Goal: Complete application form: Complete application form

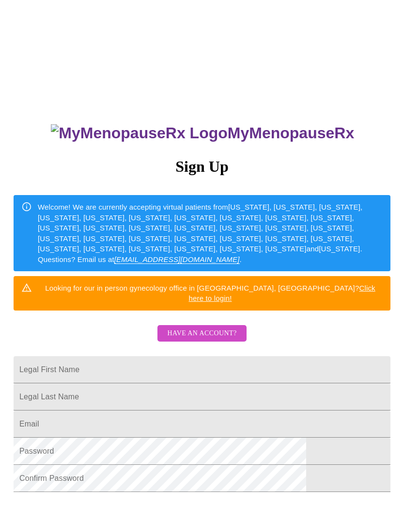
click at [206, 327] on span "Have an account?" at bounding box center [201, 333] width 69 height 12
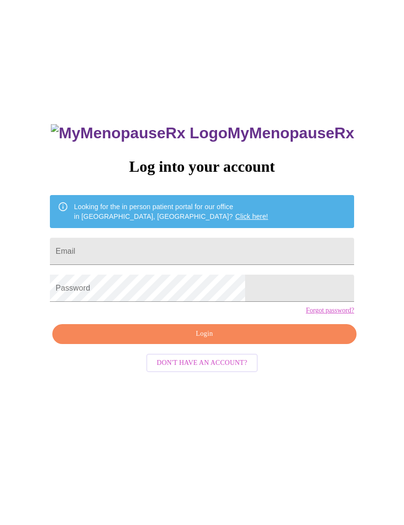
click at [190, 256] on input "Email" at bounding box center [202, 251] width 305 height 27
type input "[PERSON_NAME][EMAIL_ADDRESS][DOMAIN_NAME]"
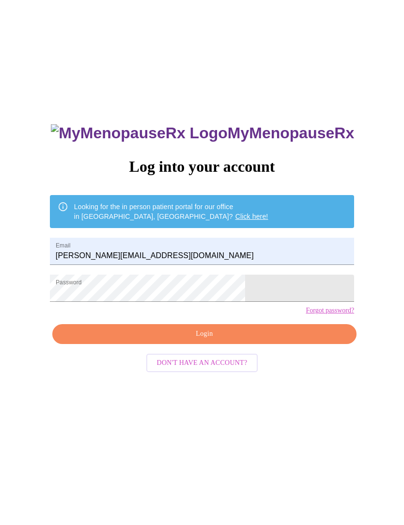
click at [228, 340] on span "Login" at bounding box center [205, 334] width 282 height 12
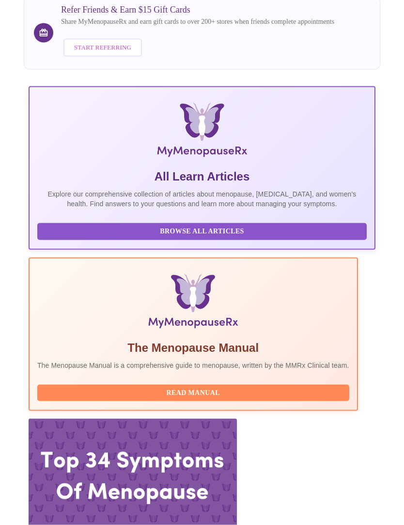
scroll to position [113, 0]
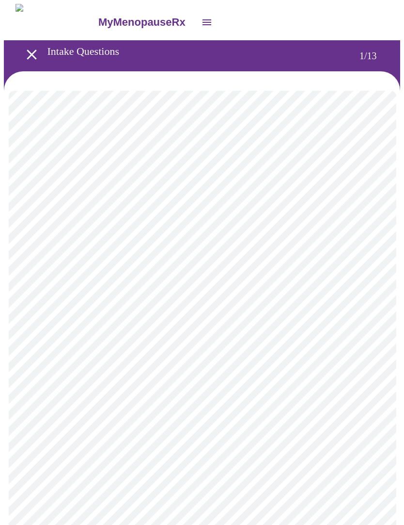
click at [177, 201] on body "MyMenopauseRx Intake Questions 1 / 13" at bounding box center [202, 446] width 397 height 885
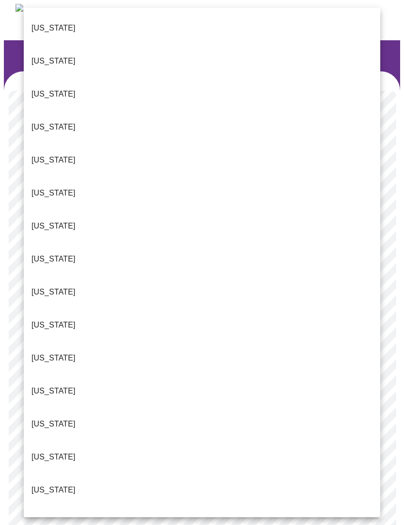
click at [67, 308] on li "[US_STATE]" at bounding box center [202, 324] width 357 height 33
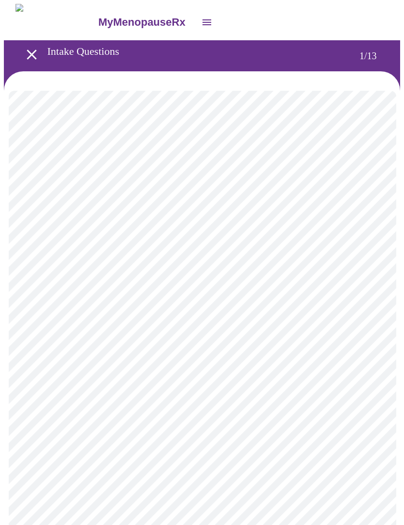
click at [186, 288] on body "MyMenopauseRx Intake Questions 1 / 13" at bounding box center [202, 443] width 397 height 879
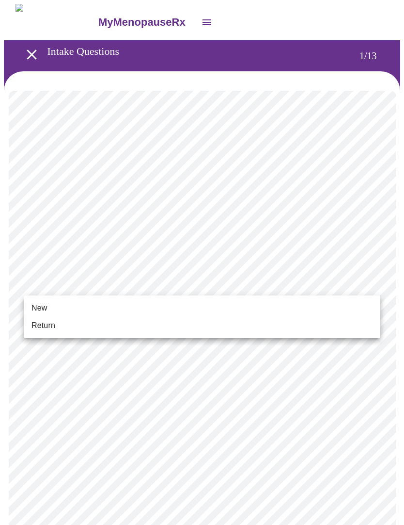
click at [131, 306] on li "New" at bounding box center [202, 307] width 357 height 17
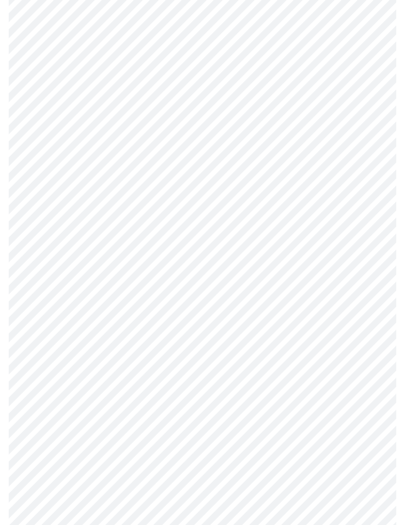
scroll to position [57, 0]
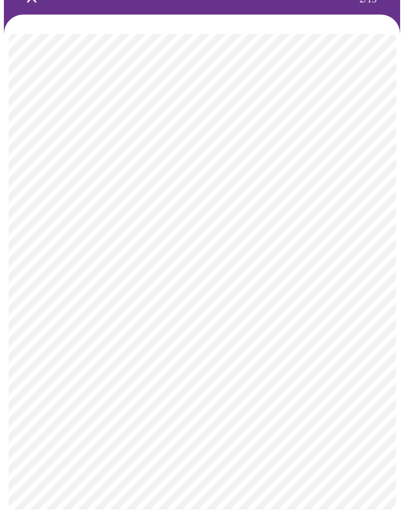
click at [263, 134] on body "MyMenopauseRx Intake Questions 2 / 13" at bounding box center [202, 237] width 397 height 581
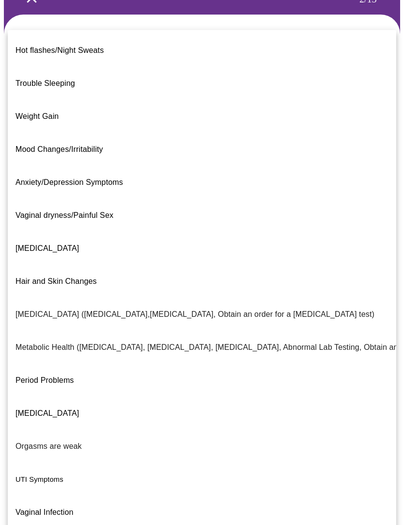
click at [90, 45] on p "Hot flashes/Night Sweats" at bounding box center [60, 51] width 88 height 12
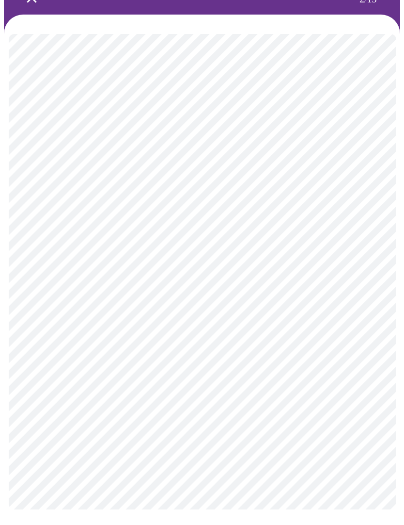
scroll to position [51, 0]
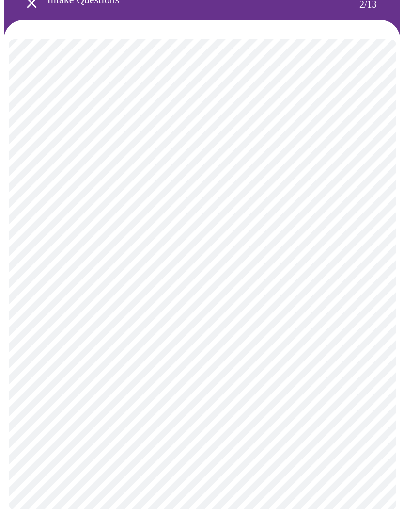
click at [193, 250] on body "MyMenopauseRx Intake Questions 2 / 13" at bounding box center [202, 240] width 397 height 576
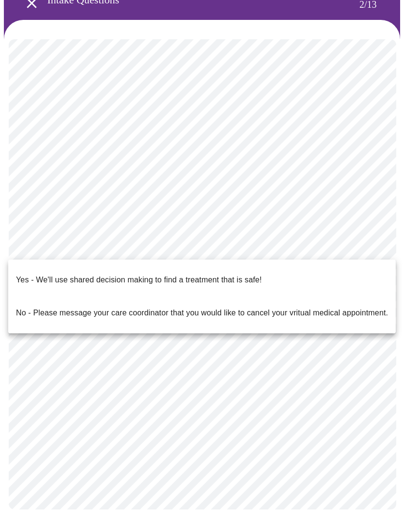
click at [350, 250] on div at bounding box center [202, 262] width 404 height 525
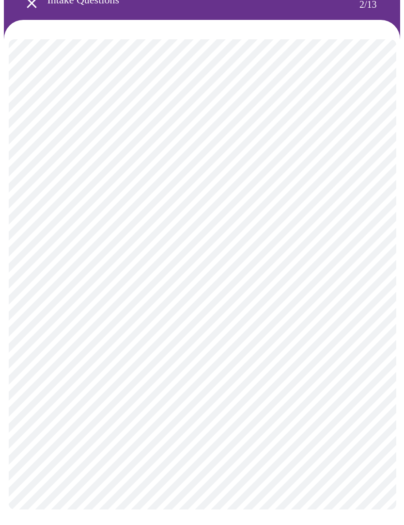
click at [332, 244] on body "MyMenopauseRx Intake Questions 2 / 13" at bounding box center [202, 240] width 397 height 576
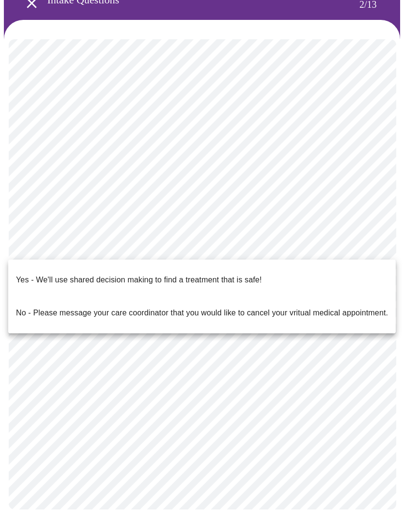
click at [242, 274] on p "Yes - We'll use shared decision making to find a treatment that is safe!" at bounding box center [139, 280] width 246 height 12
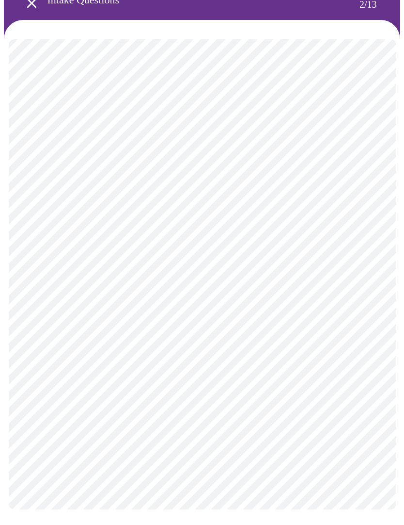
scroll to position [46, 0]
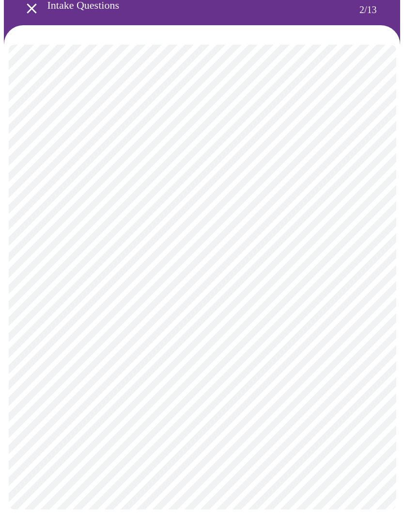
click at [270, 251] on body "MyMenopauseRx Intake Questions 2 / 13" at bounding box center [202, 243] width 397 height 571
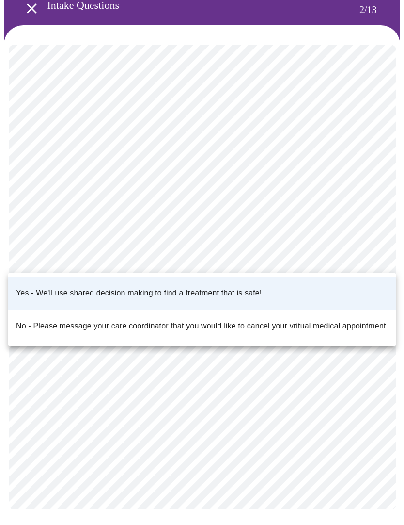
click at [258, 287] on p "Yes - We'll use shared decision making to find a treatment that is safe!" at bounding box center [139, 293] width 246 height 12
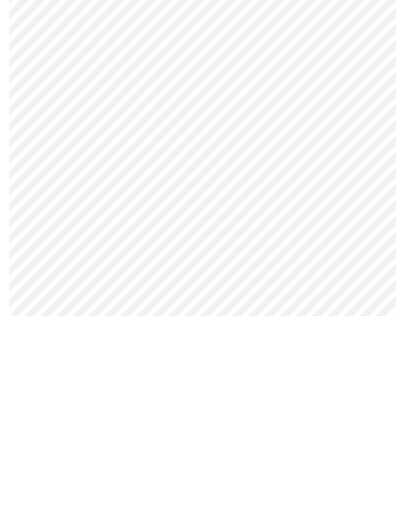
scroll to position [25, 0]
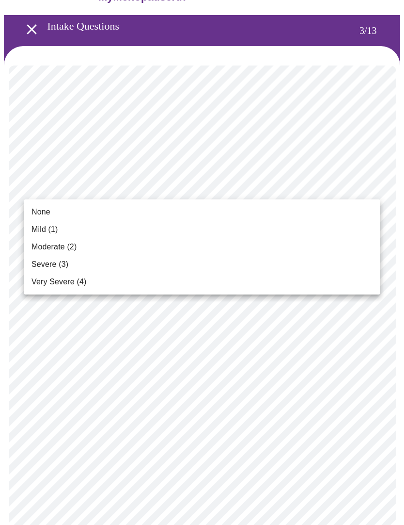
click at [90, 261] on li "Severe (3)" at bounding box center [202, 264] width 357 height 17
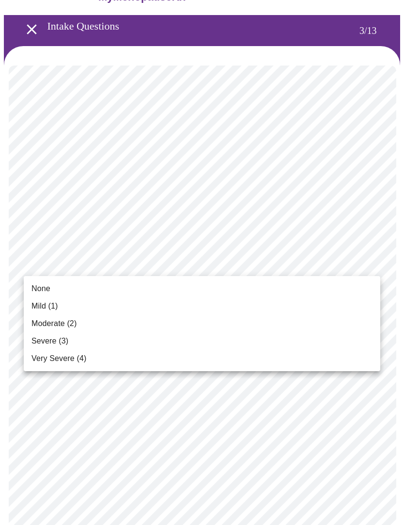
click at [121, 283] on li "None" at bounding box center [202, 288] width 357 height 17
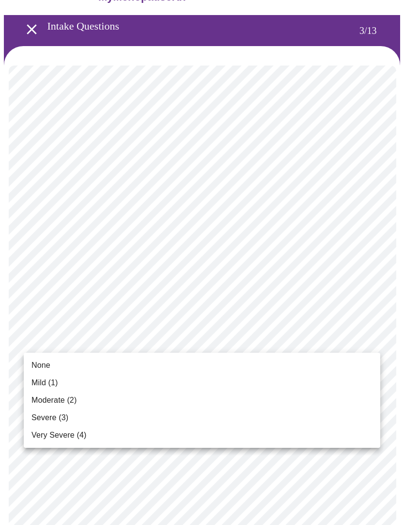
click at [91, 399] on li "Moderate (2)" at bounding box center [202, 399] width 357 height 17
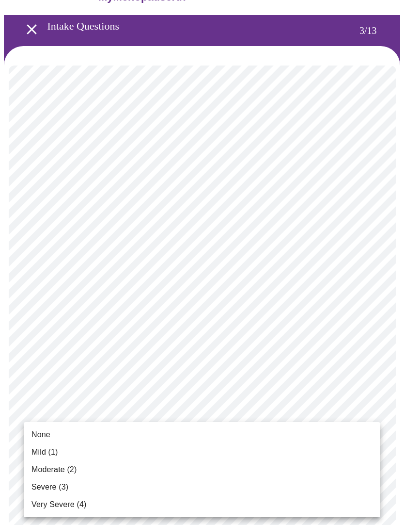
click at [122, 456] on li "Mild (1)" at bounding box center [202, 451] width 357 height 17
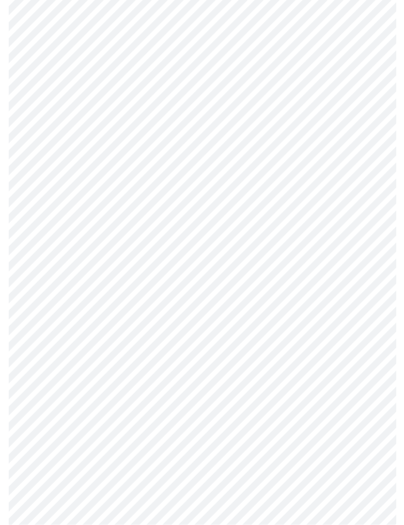
scroll to position [101, 0]
click at [212, 404] on body "MyMenopauseRx Intake Questions 3 / 13" at bounding box center [202, 519] width 397 height 1232
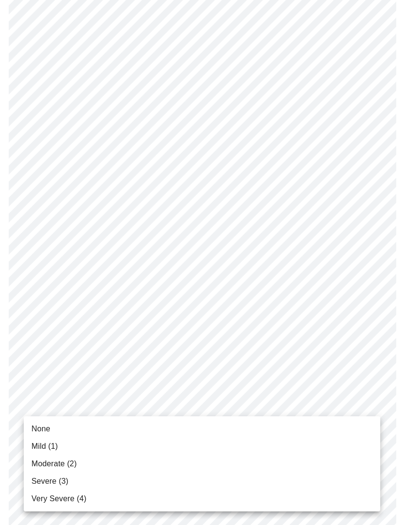
click at [122, 461] on li "Moderate (2)" at bounding box center [202, 463] width 357 height 17
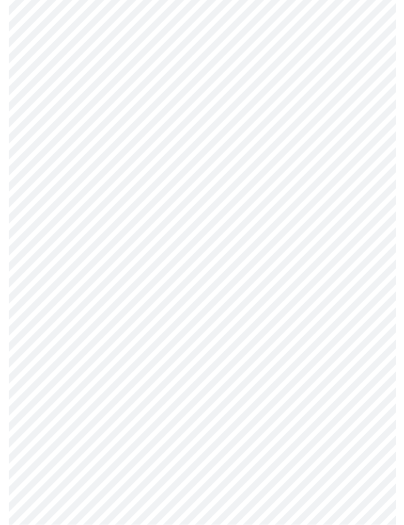
click at [213, 388] on body "MyMenopauseRx Intake Questions 3 / 13" at bounding box center [202, 433] width 397 height 1219
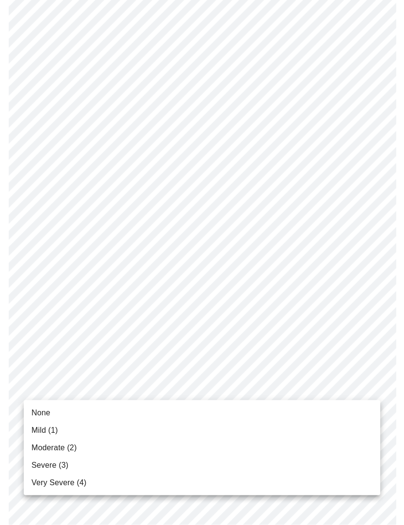
scroll to position [180, 0]
click at [112, 450] on li "Moderate (2)" at bounding box center [202, 447] width 357 height 17
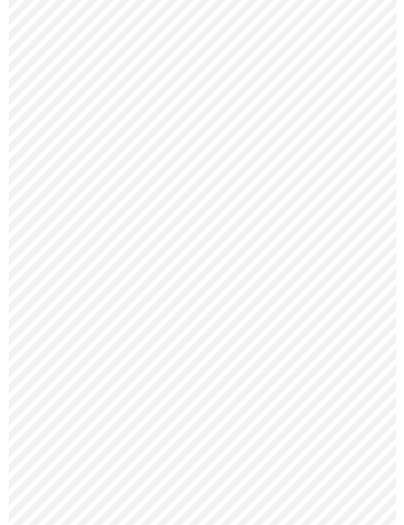
scroll to position [252, 0]
click at [210, 395] on body "MyMenopauseRx Intake Questions 3 / 13" at bounding box center [202, 355] width 397 height 1206
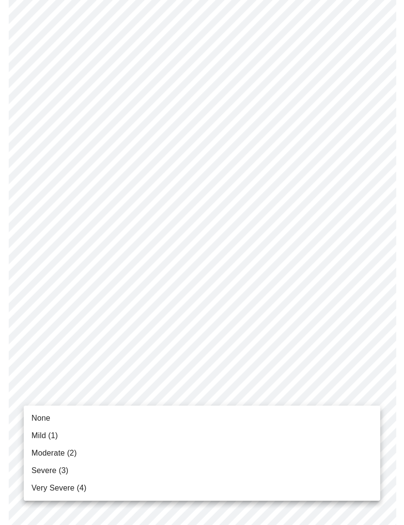
click at [100, 470] on li "Severe (3)" at bounding box center [202, 470] width 357 height 17
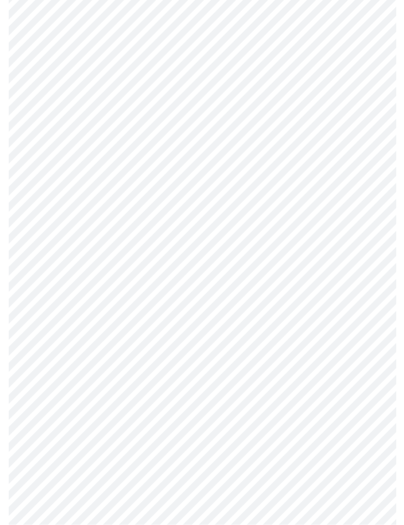
click at [229, 370] on body "MyMenopauseRx Intake Questions 3 / 13" at bounding box center [202, 248] width 397 height 1193
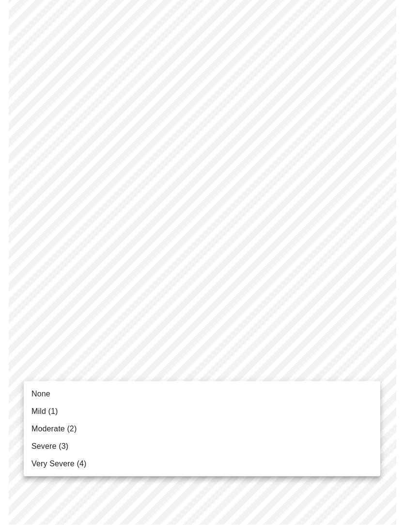
scroll to position [353, 0]
click at [104, 390] on li "None" at bounding box center [202, 393] width 357 height 17
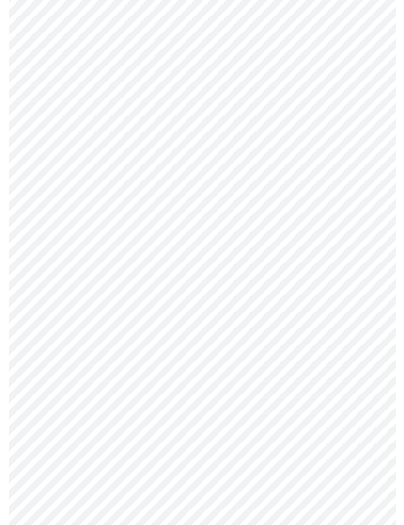
click at [183, 447] on body "MyMenopauseRx Intake Questions 3 / 13" at bounding box center [202, 241] width 397 height 1180
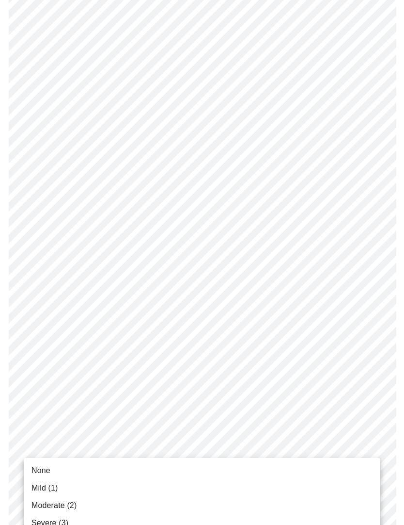
click at [89, 487] on li "Mild (1)" at bounding box center [202, 487] width 357 height 17
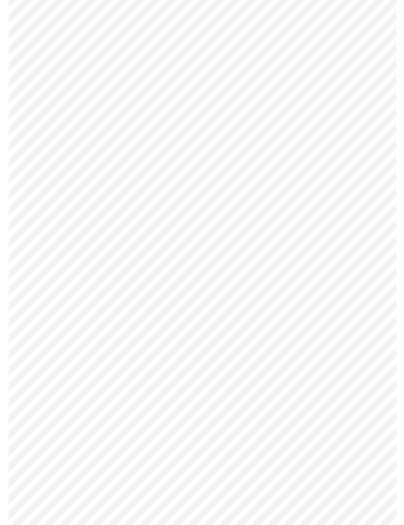
click at [191, 387] on body "MyMenopauseRx Intake Questions 3 / 13" at bounding box center [202, 95] width 397 height 1167
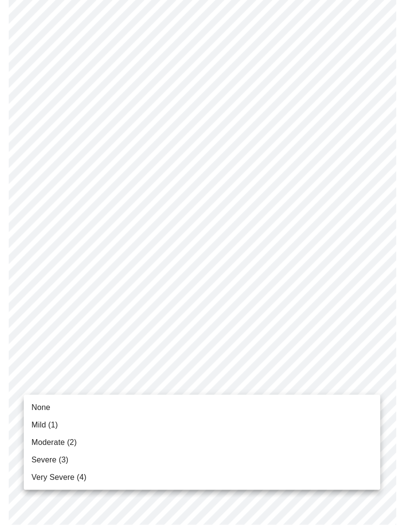
scroll to position [492, 0]
click at [97, 404] on li "None" at bounding box center [202, 407] width 357 height 17
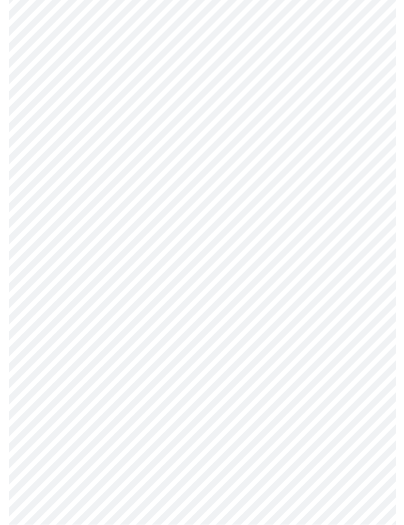
scroll to position [529, 0]
click at [200, 422] on body "MyMenopauseRx Intake Questions 3 / 13" at bounding box center [202, 52] width 397 height 1154
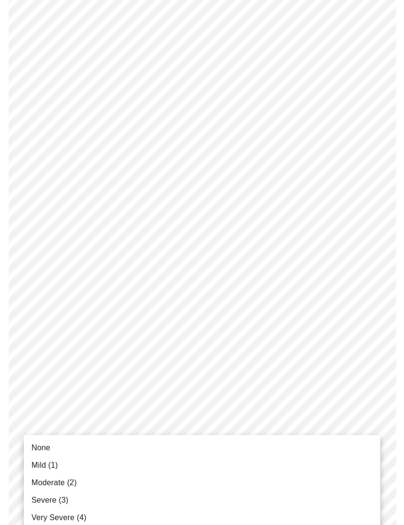
click at [80, 464] on li "Mild (1)" at bounding box center [202, 464] width 357 height 17
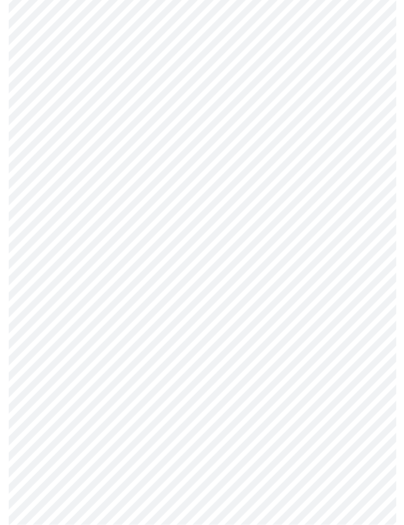
scroll to position [552, 0]
click at [208, 401] on body "MyMenopauseRx Intake Questions 3 / 13" at bounding box center [202, 22] width 397 height 1141
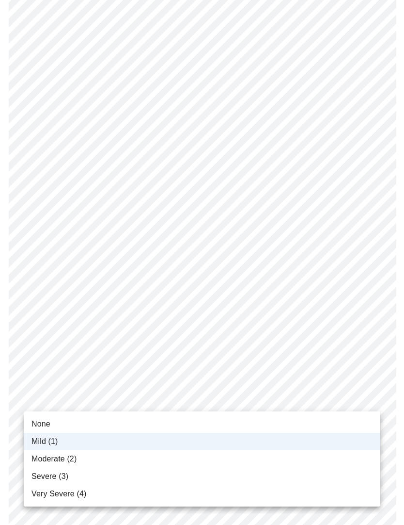
click at [103, 457] on li "Moderate (2)" at bounding box center [202, 458] width 357 height 17
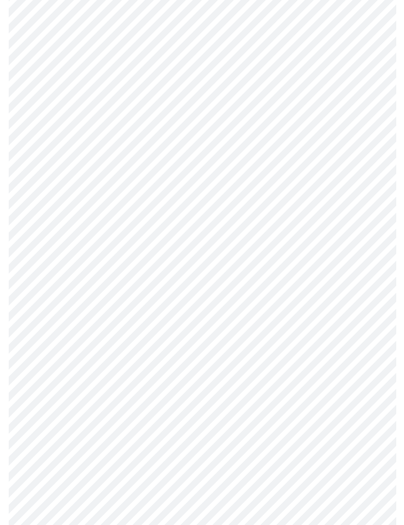
scroll to position [137, 0]
click at [244, 413] on body "MyMenopauseRx Intake Questions 4 / 13" at bounding box center [202, 325] width 397 height 916
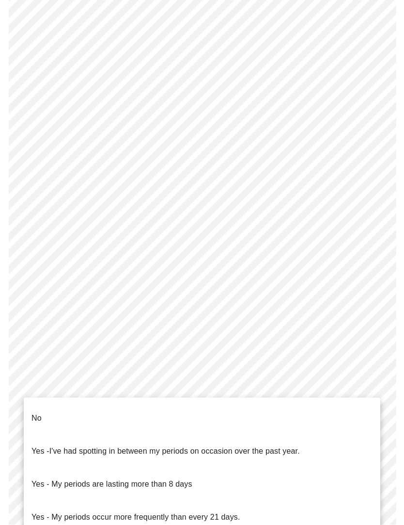
scroll to position [194, 0]
click at [132, 408] on li "No" at bounding box center [202, 418] width 357 height 33
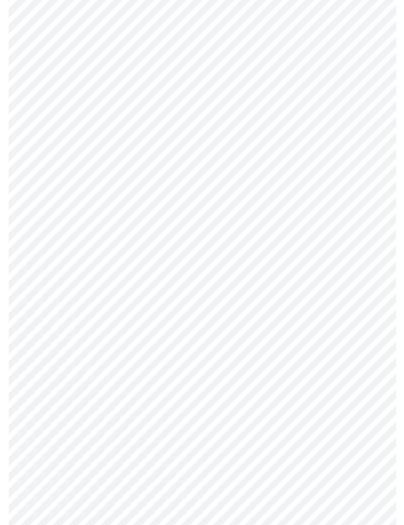
click at [205, 432] on body "MyMenopauseRx Intake Questions 4 / 13" at bounding box center [202, 265] width 397 height 910
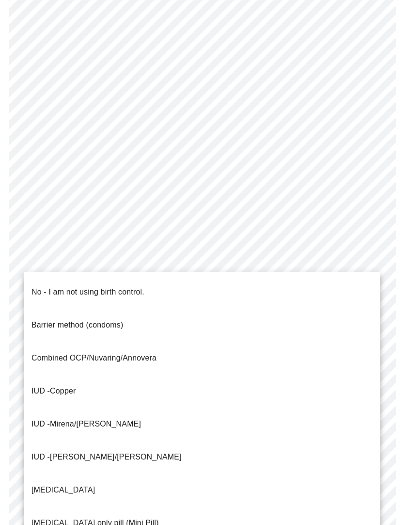
click at [97, 286] on p "No - I am not using birth control." at bounding box center [88, 292] width 113 height 12
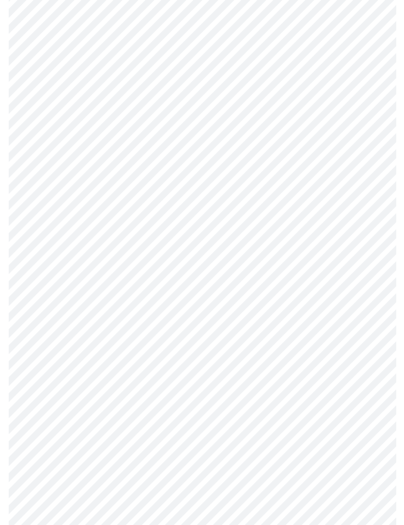
click at [202, 506] on body "MyMenopauseRx Intake Questions 4 / 13" at bounding box center [202, 262] width 397 height 905
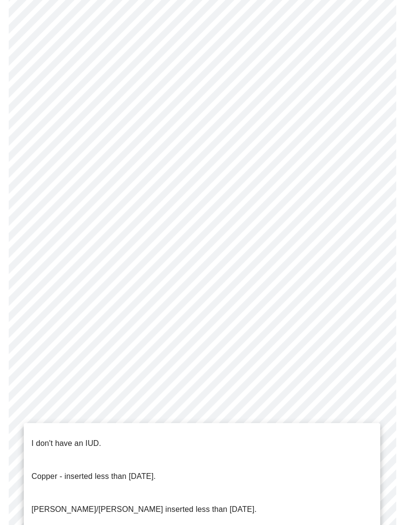
click at [124, 429] on li "I don't have an IUD." at bounding box center [202, 443] width 357 height 33
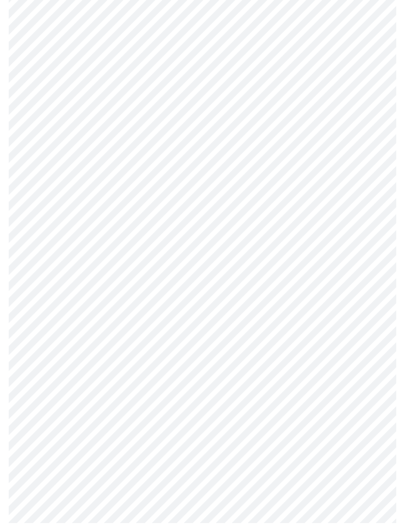
scroll to position [375, 0]
click at [177, 392] on body "MyMenopauseRx Intake Questions 4 / 13" at bounding box center [202, 79] width 397 height 900
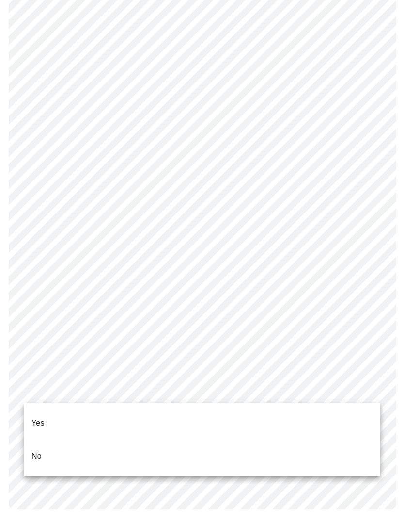
click at [143, 411] on li "Yes" at bounding box center [202, 422] width 357 height 33
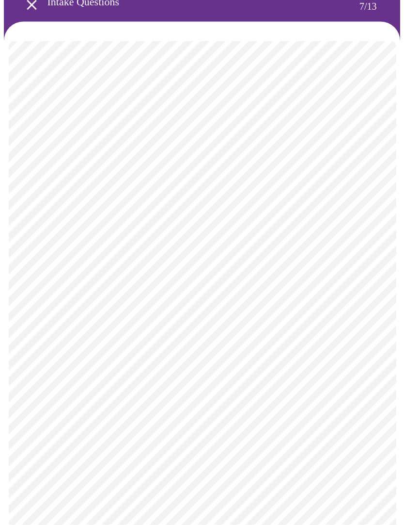
scroll to position [50, 0]
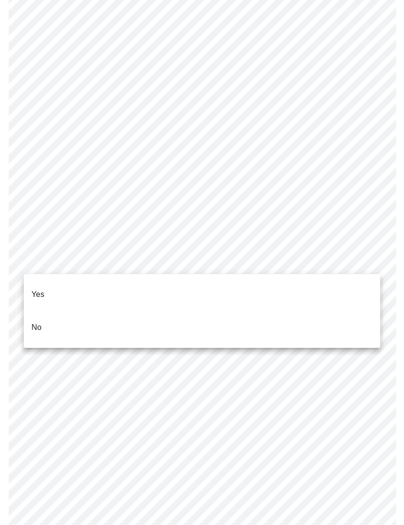
click at [154, 289] on li "Yes" at bounding box center [202, 294] width 357 height 33
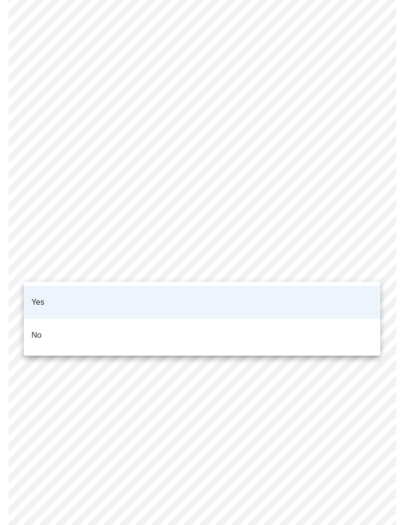
click at [130, 324] on li "No" at bounding box center [202, 335] width 357 height 33
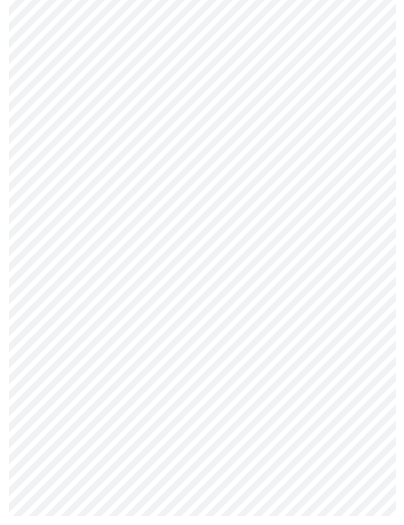
scroll to position [411, 0]
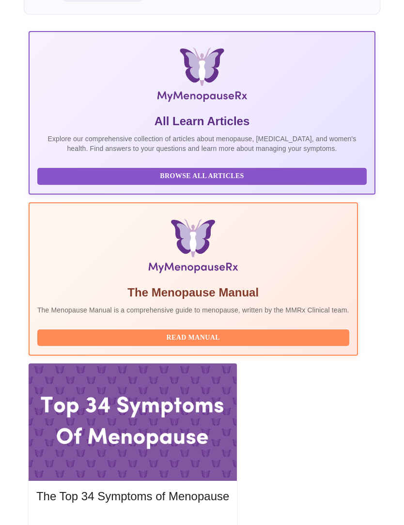
scroll to position [164, 0]
